Goal: Use online tool/utility: Utilize a website feature to perform a specific function

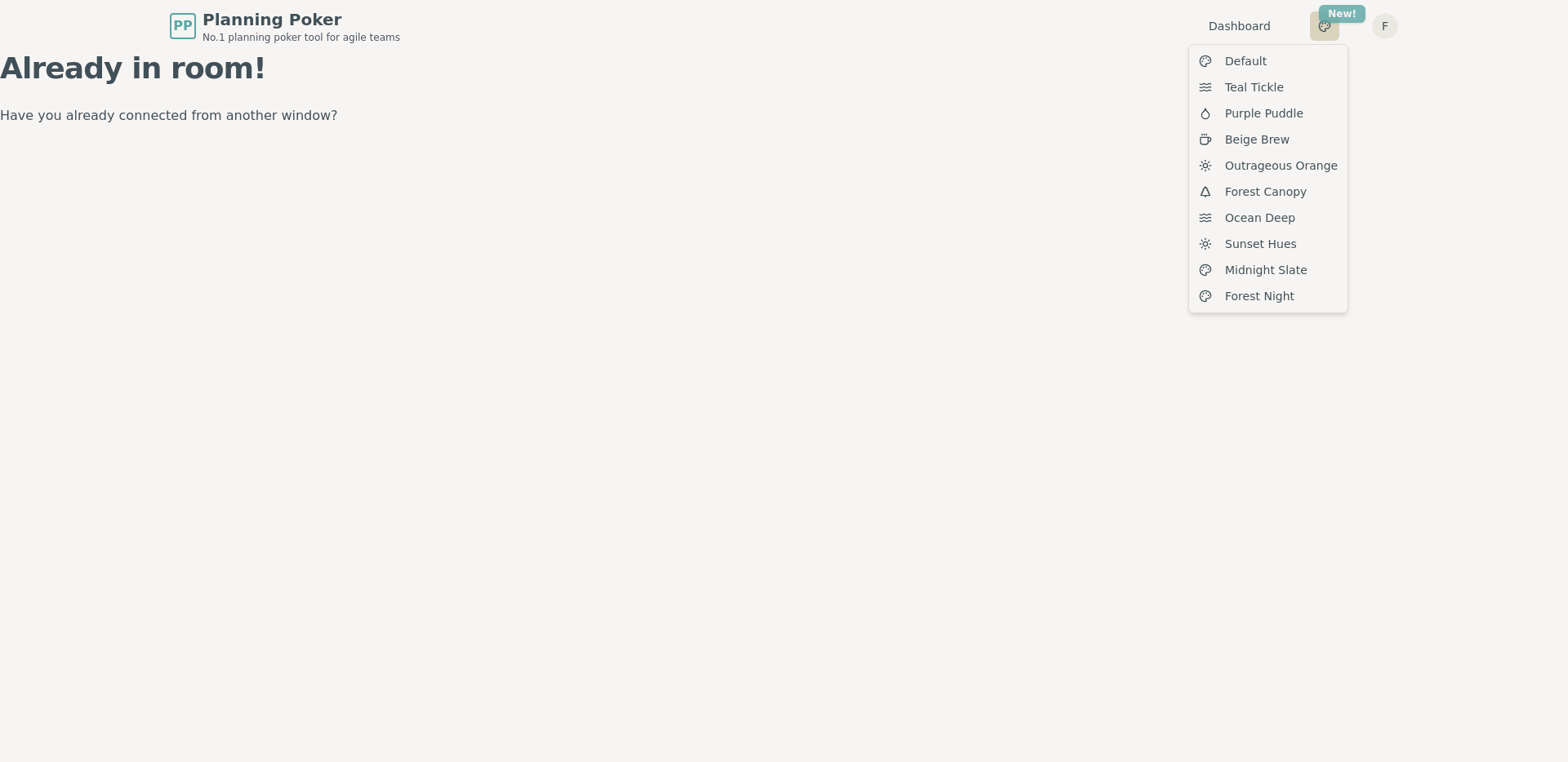
click at [1331, 11] on html "PP Planning Poker No.1 planning poker tool for agile teams Dashboard Toggle the…" at bounding box center [784, 381] width 1568 height 762
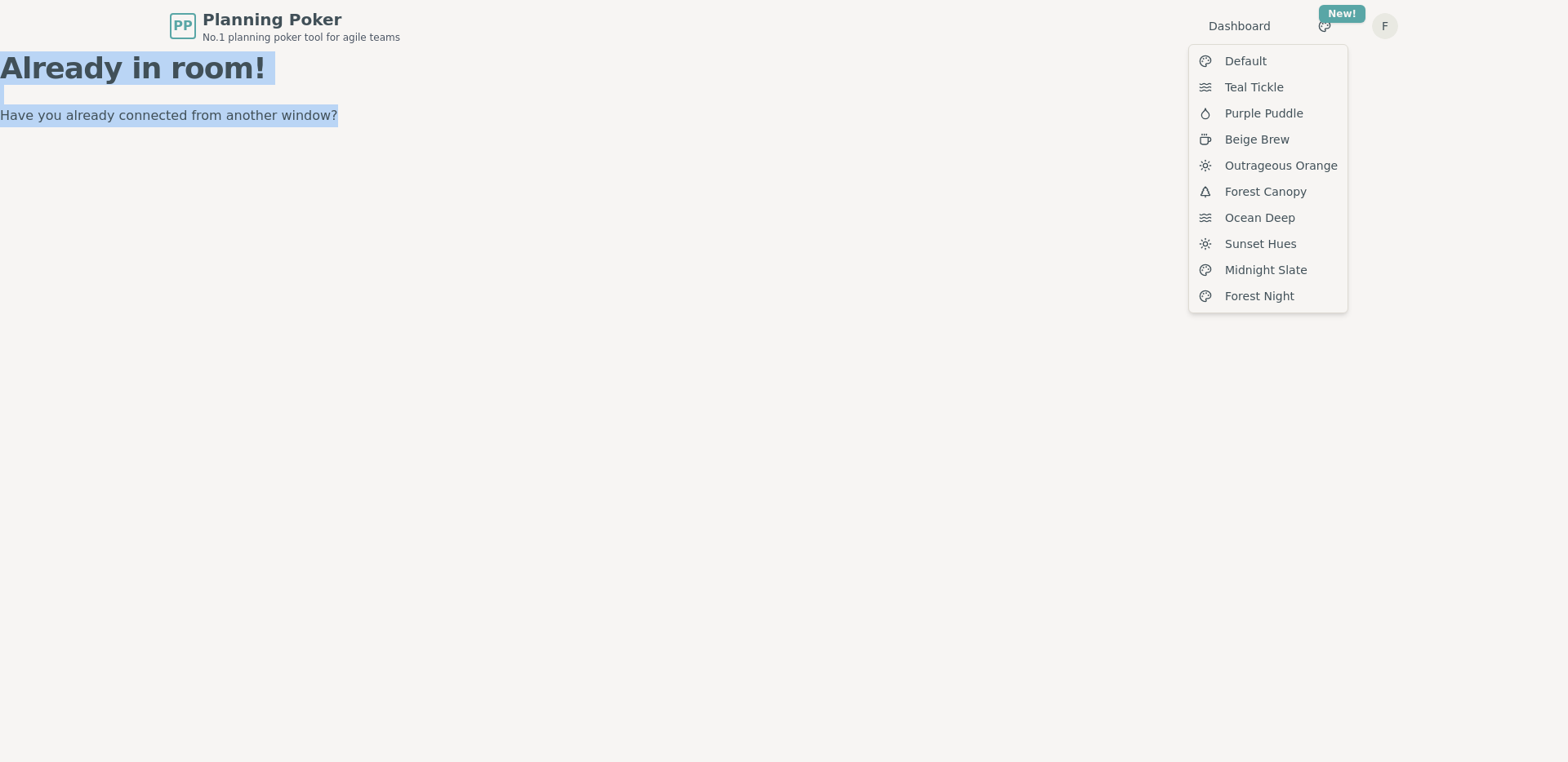
click at [861, 104] on html "PP Planning Poker No.1 planning poker tool for agile teams Dashboard Toggle the…" at bounding box center [784, 381] width 1568 height 762
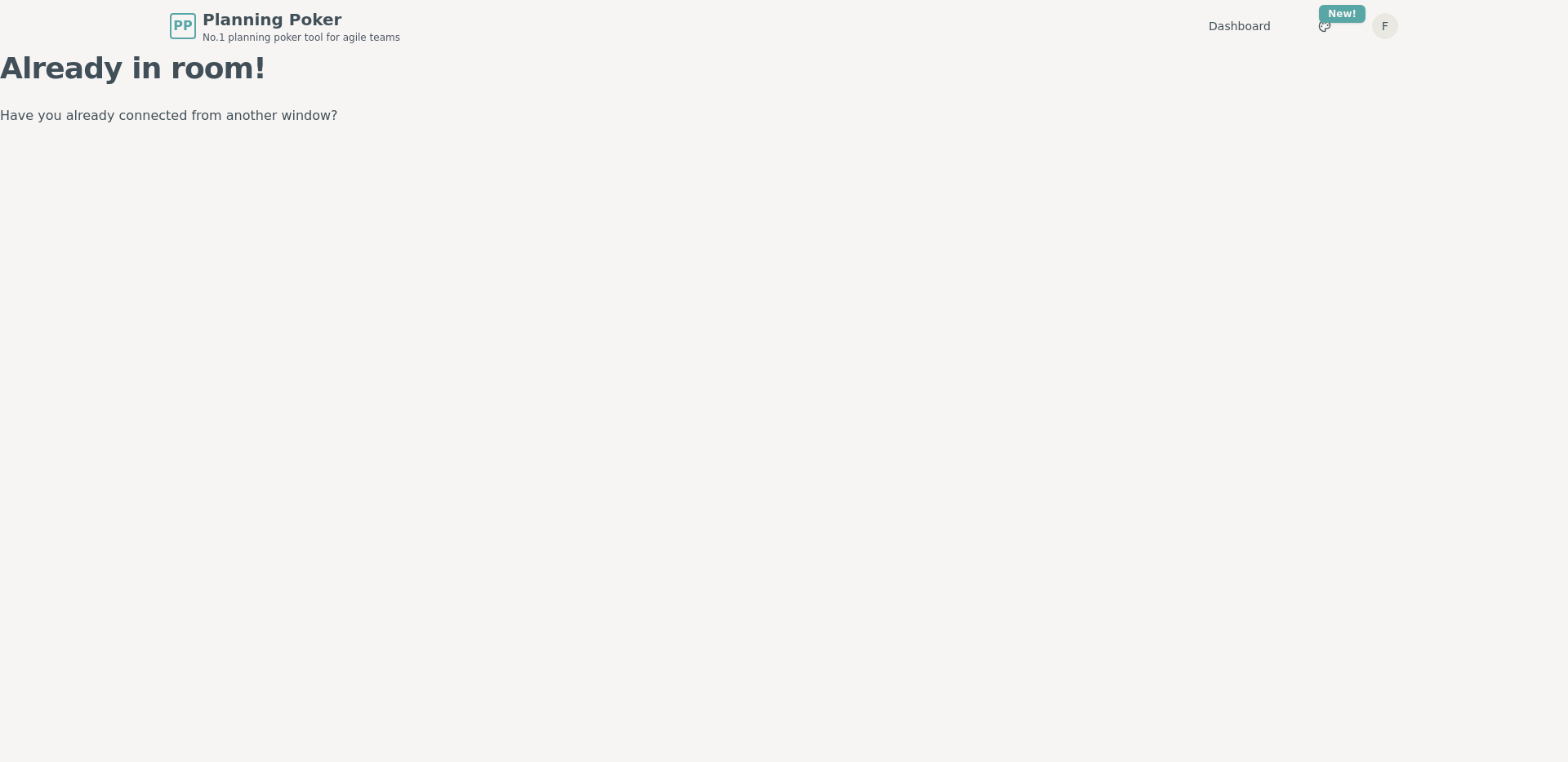
drag, startPoint x: 110, startPoint y: 93, endPoint x: 131, endPoint y: 52, distance: 46.1
click at [110, 88] on div "Already in room! Have you already connected from another window?" at bounding box center [784, 90] width 1568 height 75
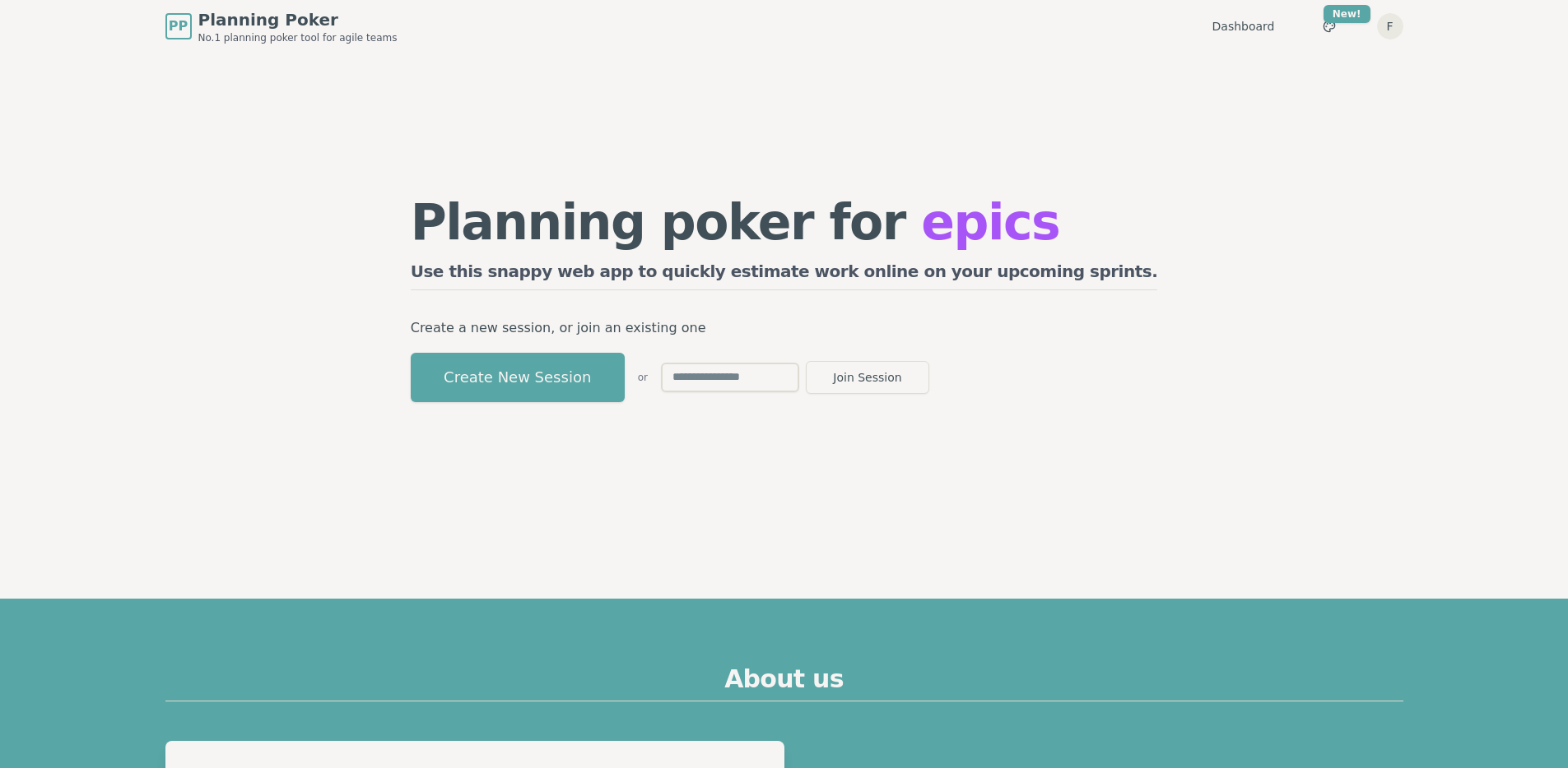
drag, startPoint x: 390, startPoint y: 304, endPoint x: 461, endPoint y: 291, distance: 72.2
click at [392, 303] on div "Planning poker for epics Use this snappy web app to quickly estimate work onlin…" at bounding box center [784, 300] width 1264 height 494
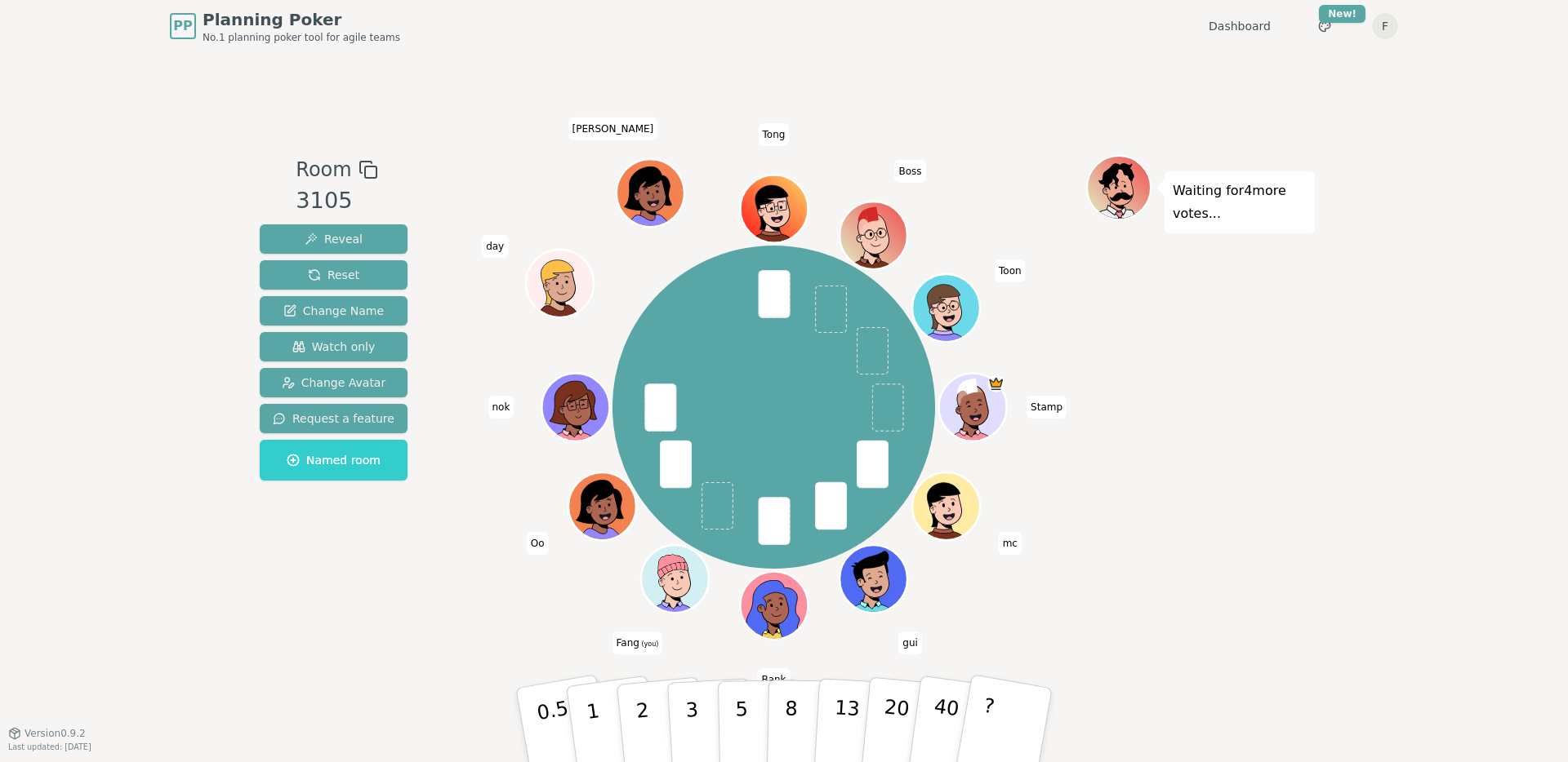
click at [446, 675] on div "Room 3105 Reveal Reset Change Name Watch only Change Avatar Request a feature N…" at bounding box center [784, 392] width 1061 height 681
click at [679, 720] on button "3" at bounding box center [711, 725] width 89 height 127
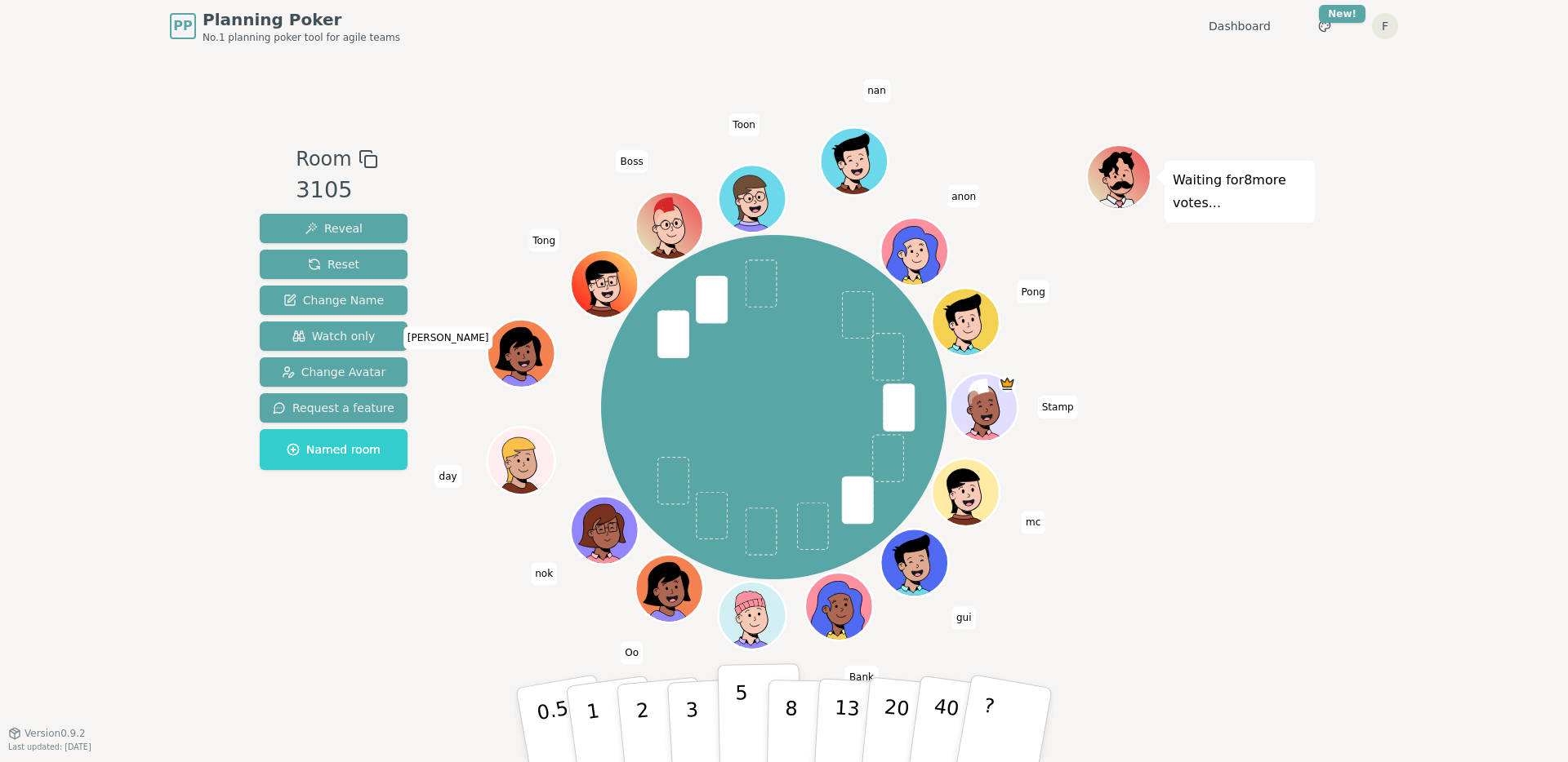
click at [735, 716] on p "5" at bounding box center [742, 726] width 14 height 88
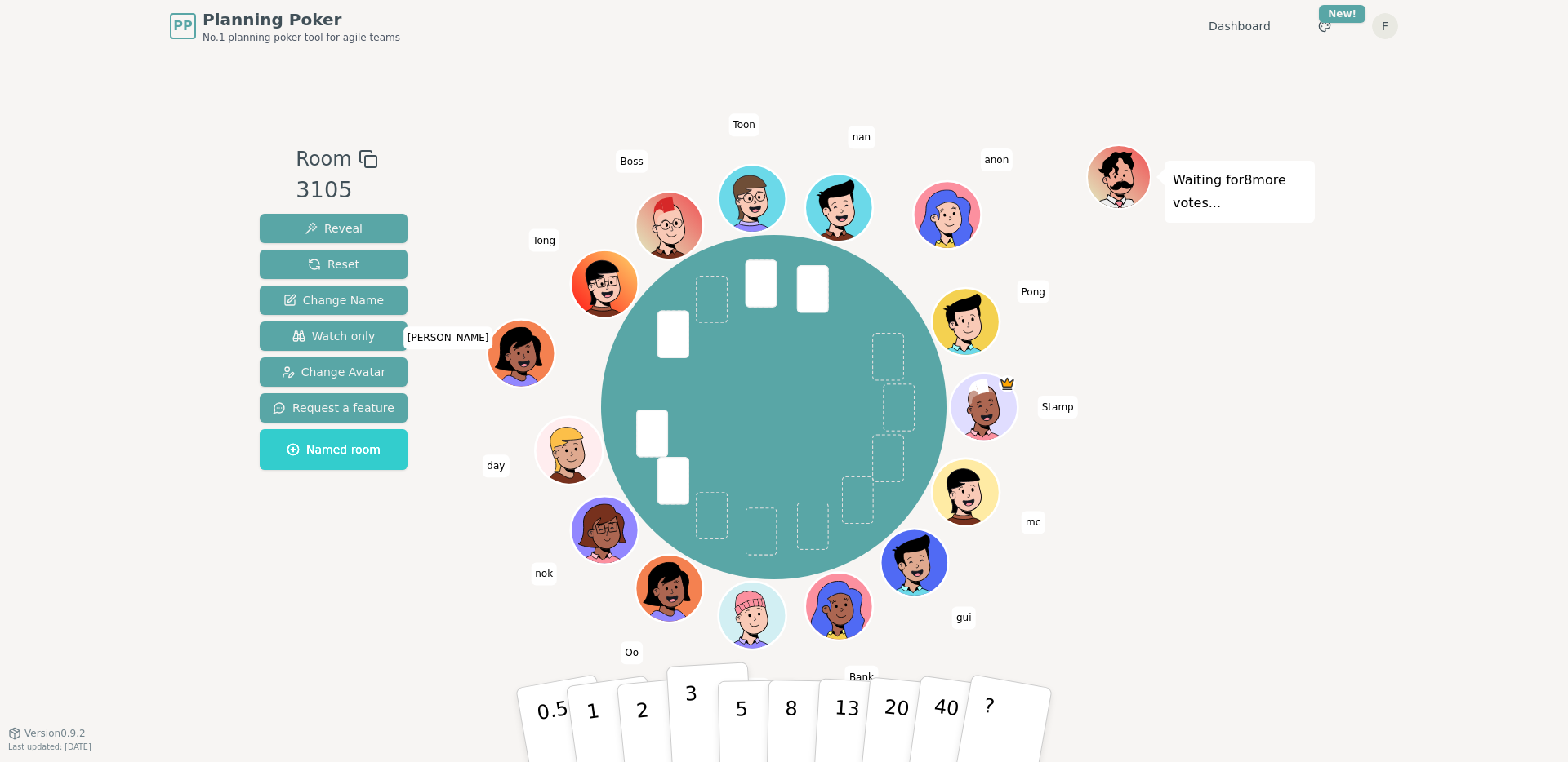
click at [685, 715] on button "3" at bounding box center [711, 725] width 89 height 127
click at [714, 711] on button "3" at bounding box center [711, 725] width 89 height 127
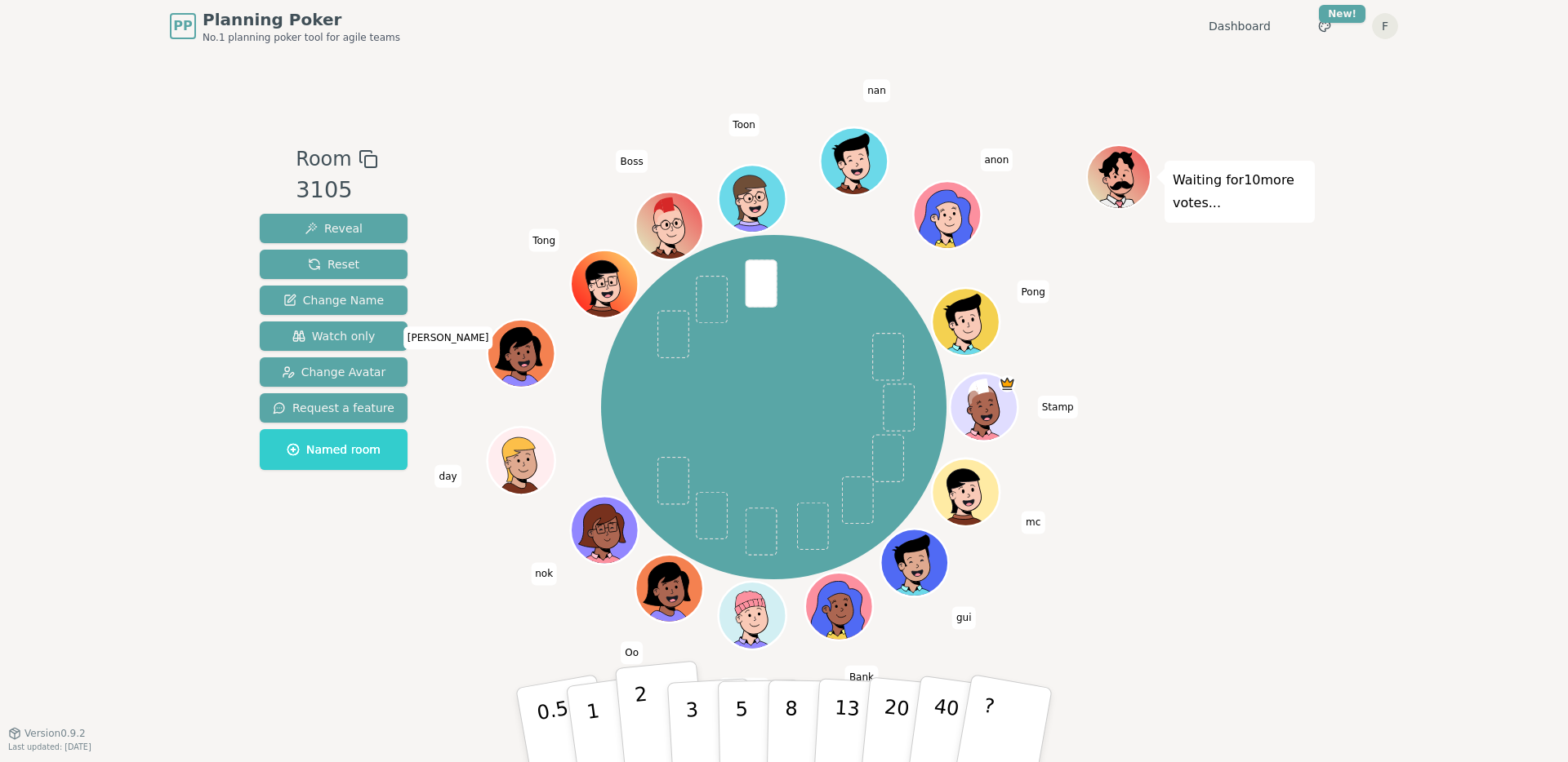
click at [649, 712] on button "2" at bounding box center [661, 726] width 93 height 129
click at [216, 556] on div "PP Planning Poker No.1 planning poker tool for agile teams Dashboard Toggle the…" at bounding box center [784, 381] width 1568 height 762
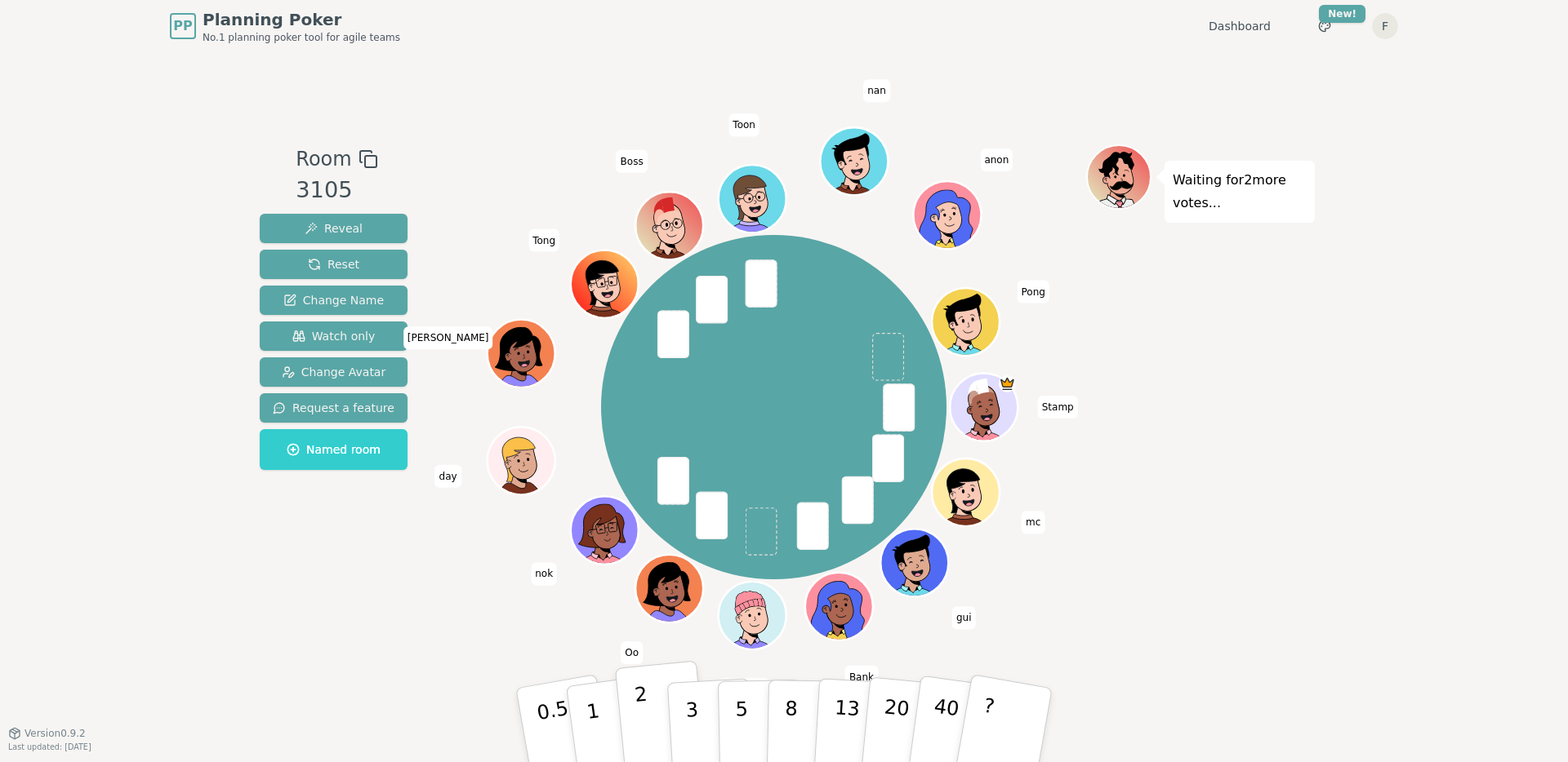
click at [645, 732] on p "2" at bounding box center [644, 728] width 21 height 89
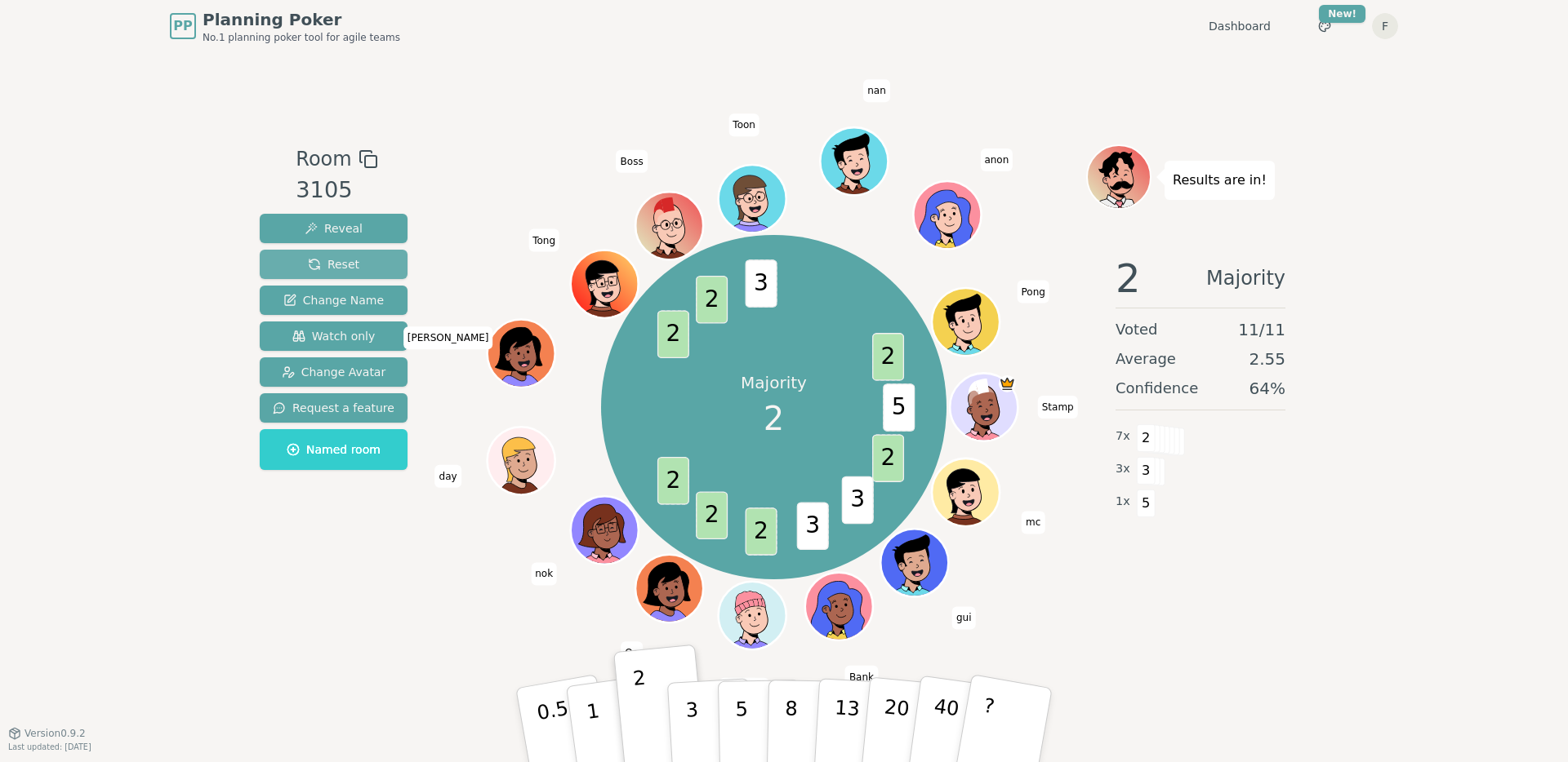
click at [336, 262] on span "Reset" at bounding box center [334, 265] width 52 height 16
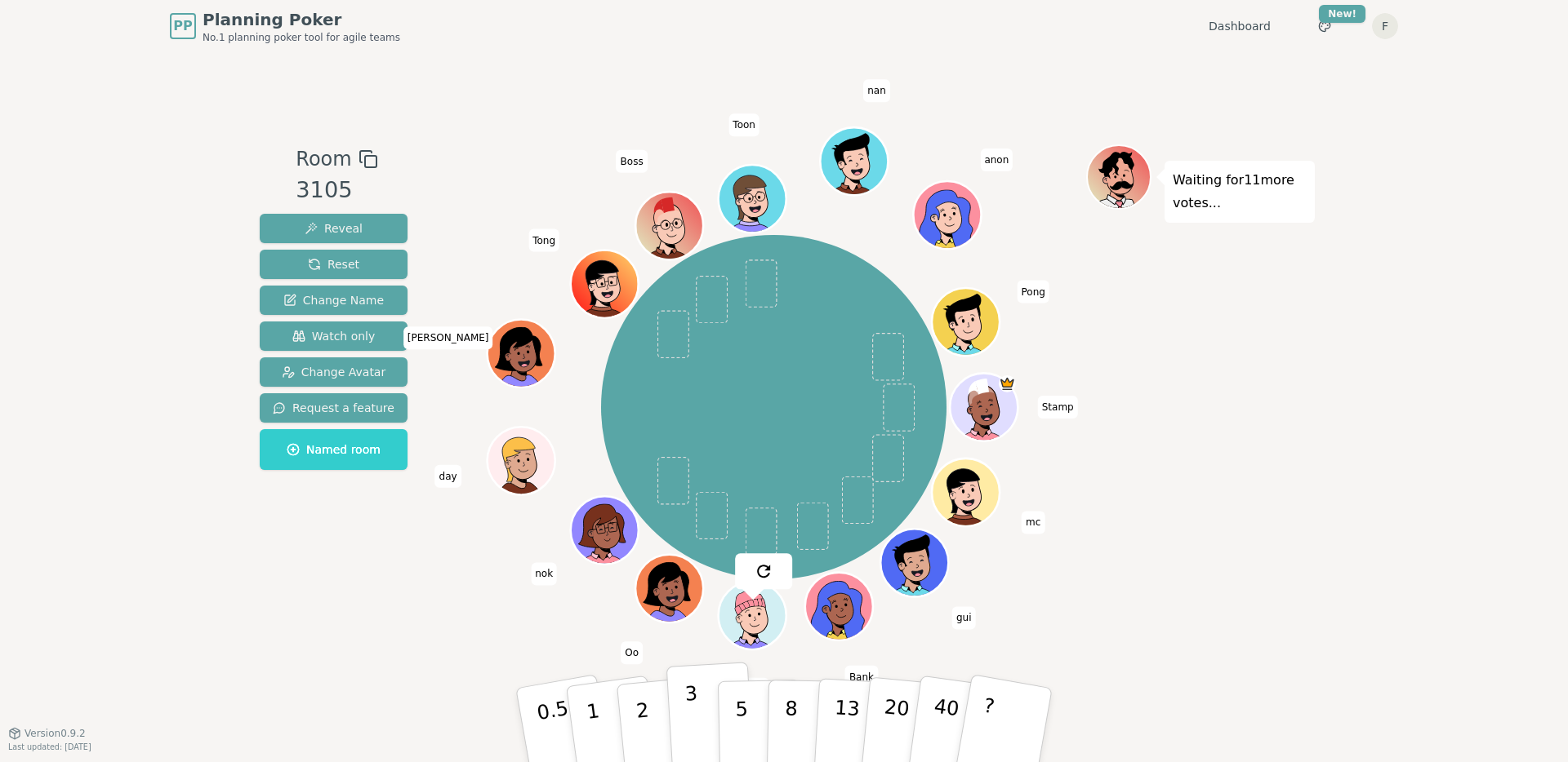
click at [687, 705] on p "3" at bounding box center [693, 727] width 18 height 89
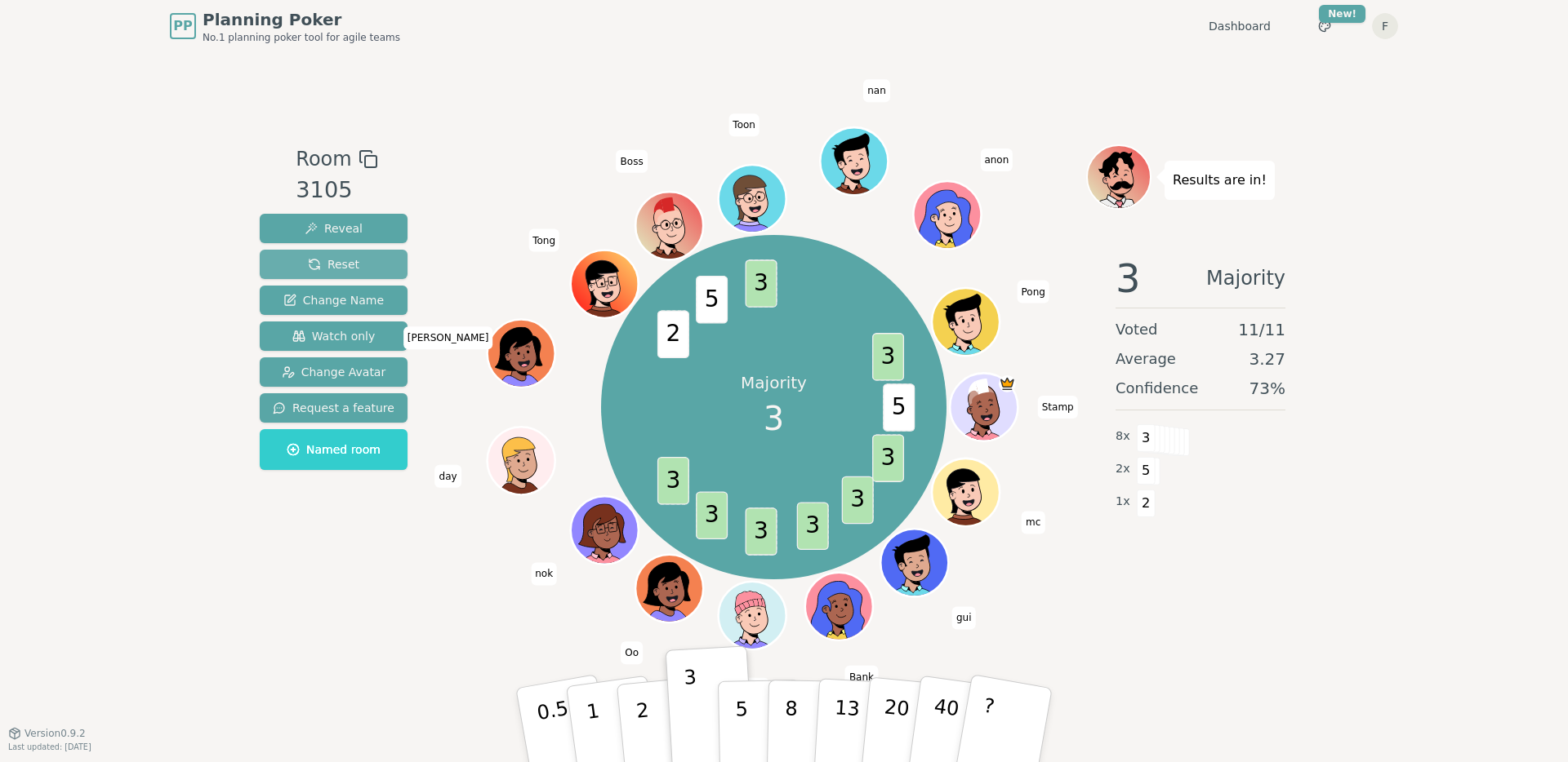
click at [319, 274] on button "Reset" at bounding box center [334, 265] width 148 height 29
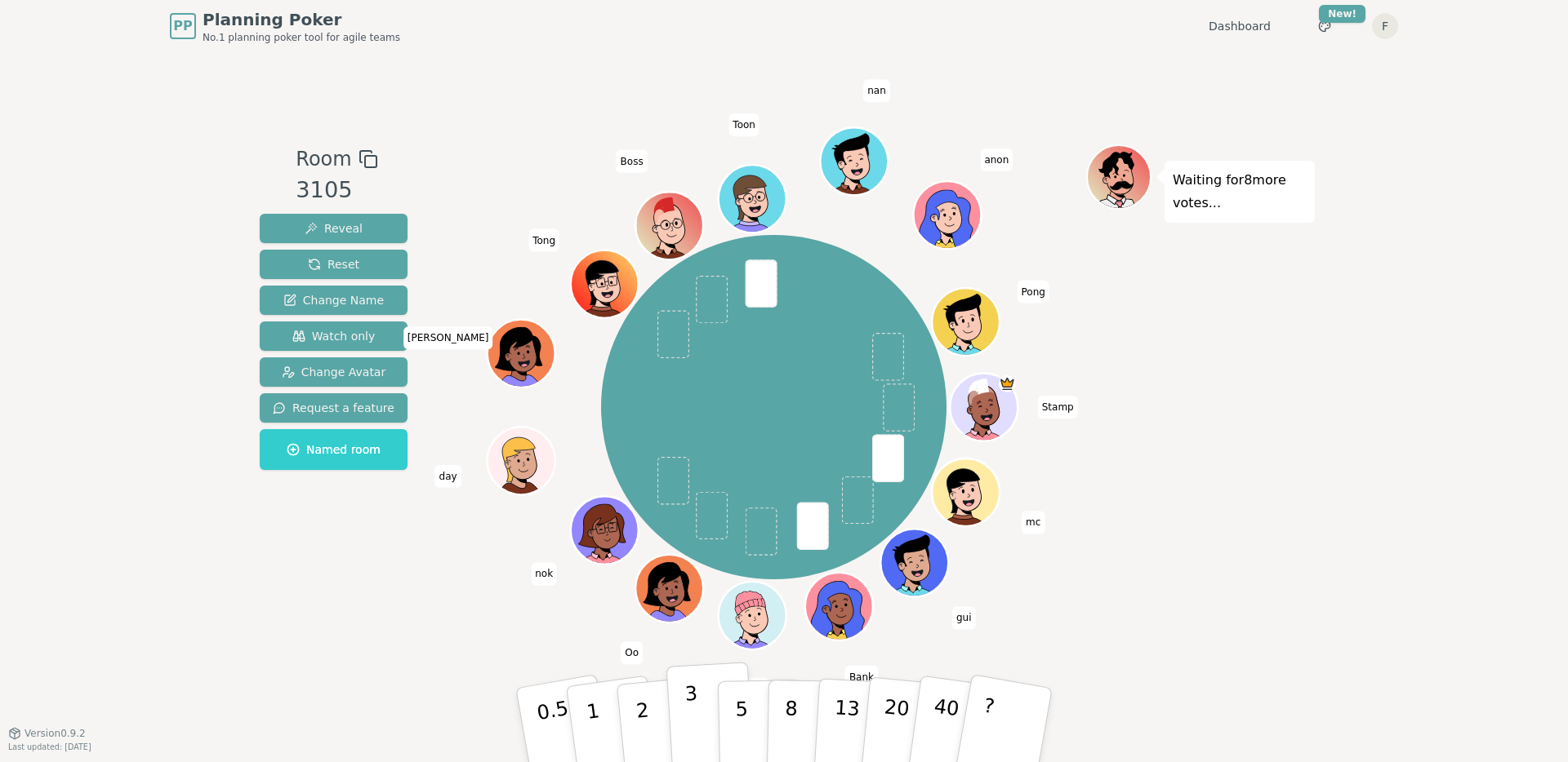
click at [687, 724] on p "3" at bounding box center [693, 727] width 18 height 89
